Goal: Feedback & Contribution: Submit feedback/report problem

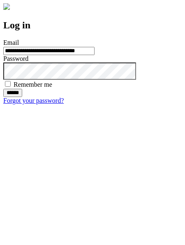
type input "**********"
click at [22, 97] on input "******" at bounding box center [12, 93] width 19 height 8
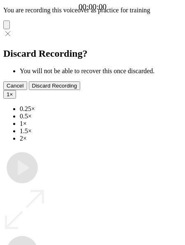
type input "**********"
